Goal: Task Accomplishment & Management: Use online tool/utility

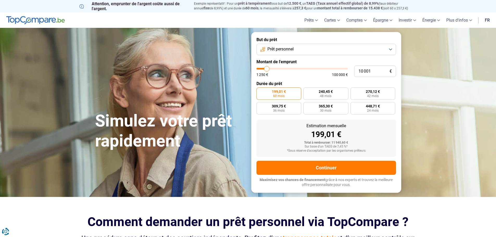
click at [303, 49] on button "Prêt personnel" at bounding box center [326, 49] width 140 height 11
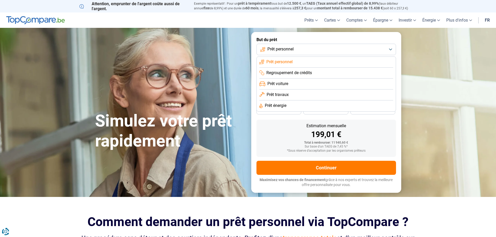
click at [281, 83] on span "Prêt voiture" at bounding box center [277, 84] width 21 height 6
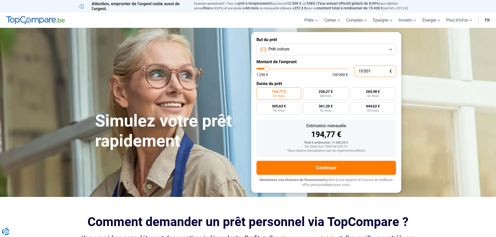
drag, startPoint x: 373, startPoint y: 70, endPoint x: 356, endPoint y: 73, distance: 17.6
click at [356, 73] on input "10 001" at bounding box center [375, 71] width 42 height 11
type input "0"
type input "1250"
type input "2"
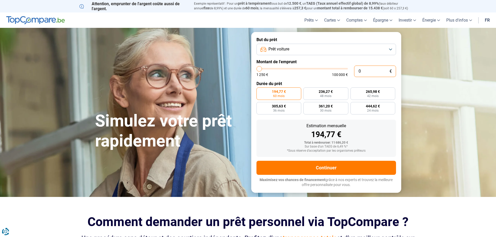
type input "1250"
type input "25"
type input "1250"
type input "250"
type input "1250"
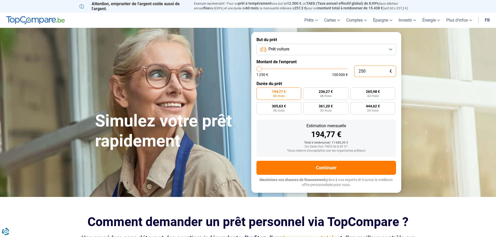
type input "2 500"
type input "2500"
type input "25 000"
type input "25000"
radio input "false"
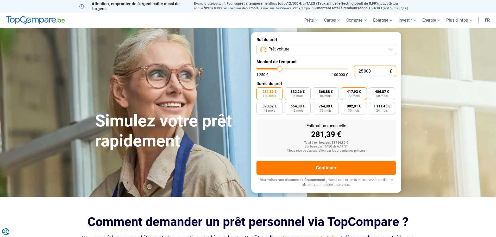
type input "25 000"
click at [353, 93] on span "417,93 €" at bounding box center [354, 92] width 14 height 4
click at [344, 91] on input "417,93 € 72 mois" at bounding box center [342, 88] width 3 height 3
radio input "true"
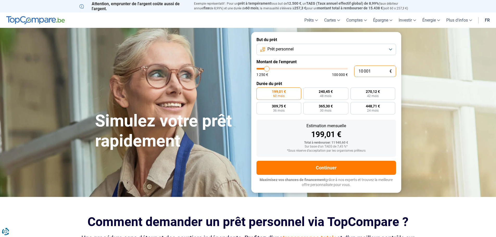
drag, startPoint x: 371, startPoint y: 71, endPoint x: 352, endPoint y: 73, distance: 19.4
click at [354, 73] on input "10 001" at bounding box center [375, 71] width 42 height 11
type input "0"
type input "1250"
type input "1 250"
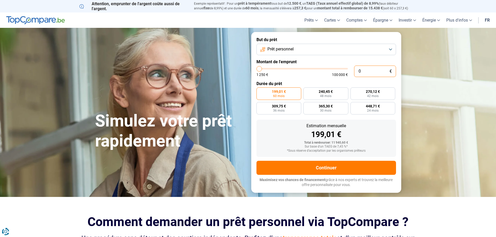
type input "1250"
radio input "true"
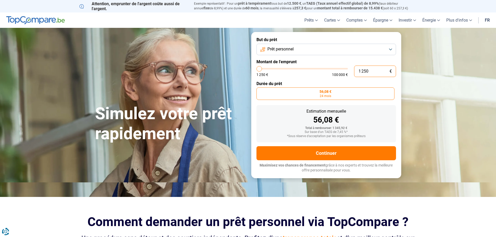
type input "12 502"
type input "12500"
type input "125 020"
type input "100000"
type input "100 000"
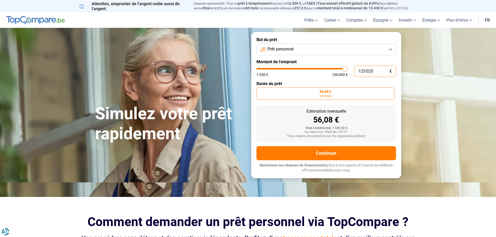
type input "100000"
radio input "false"
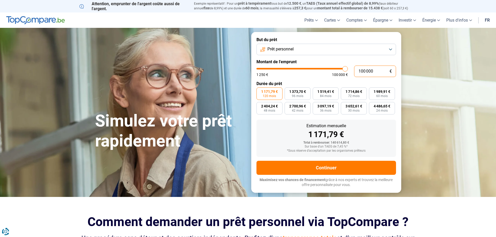
type input "10 000"
type input "10000"
type input "1 000"
type input "1250"
type input "100"
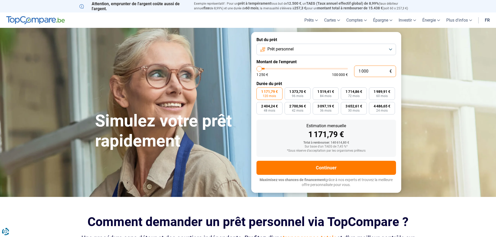
type input "1250"
type input "10"
type input "1250"
type input "1"
type input "1250"
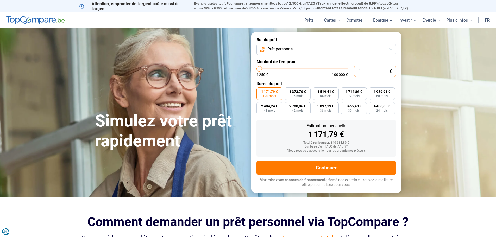
type input "0"
type input "1250"
type input "2"
type input "1250"
type input "20"
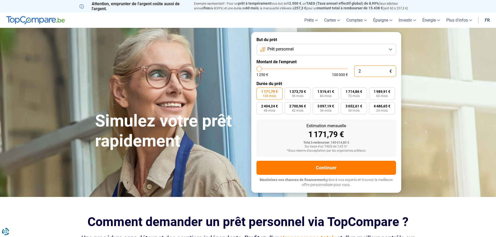
type input "1250"
type input "200"
type input "1250"
type input "2 000"
type input "2000"
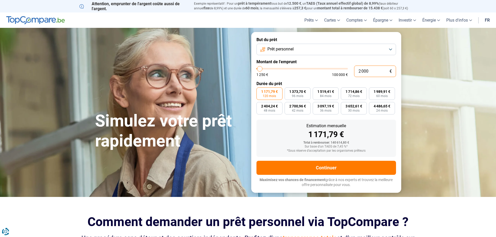
radio input "true"
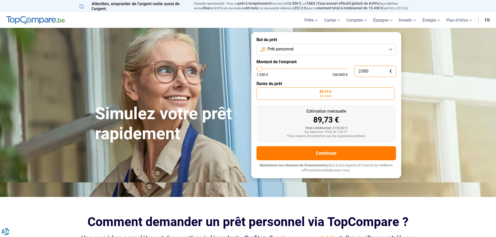
type input "20 001"
type input "20000"
radio input "false"
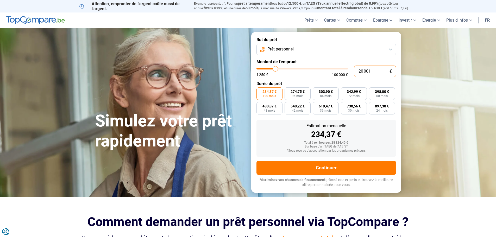
type input "20 001"
